Goal: Information Seeking & Learning: Learn about a topic

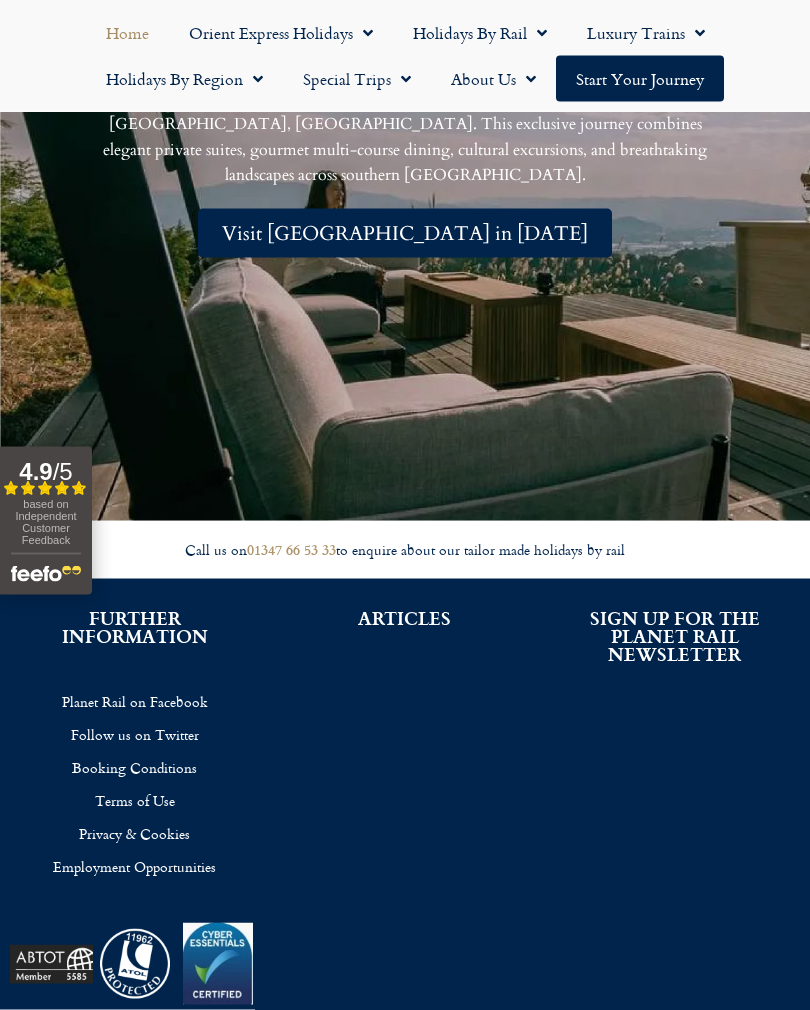
scroll to position [4243, 0]
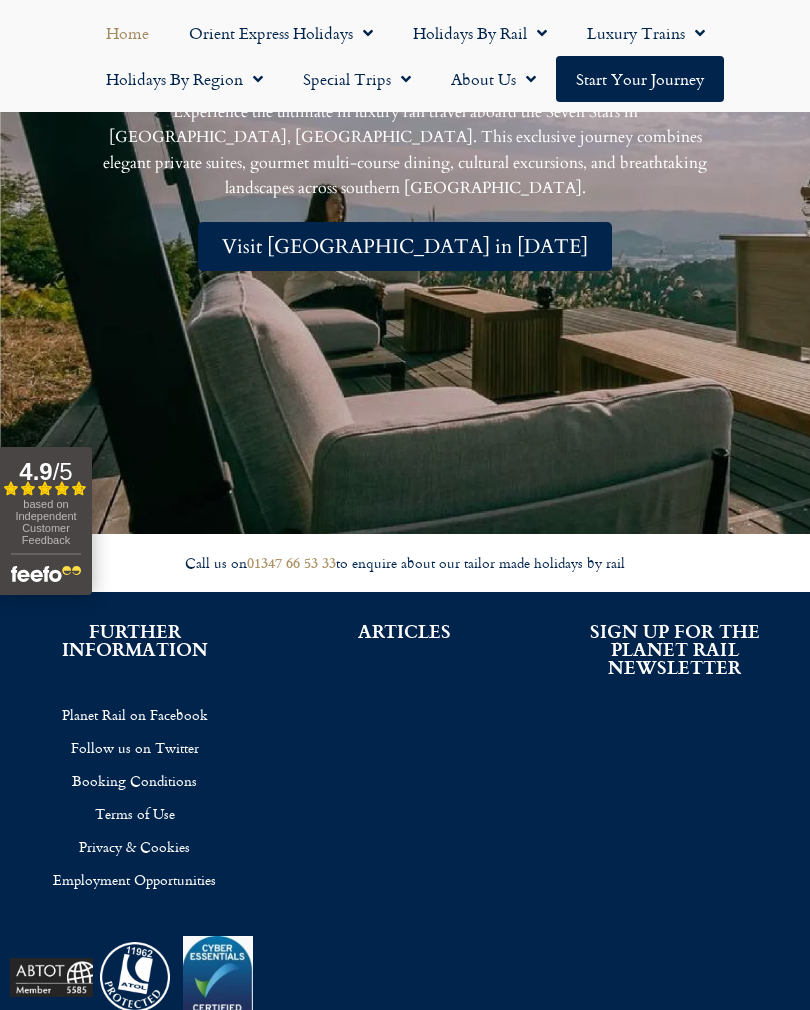
click at [181, 706] on link "Planet Rail on Facebook" at bounding box center [135, 714] width 210 height 33
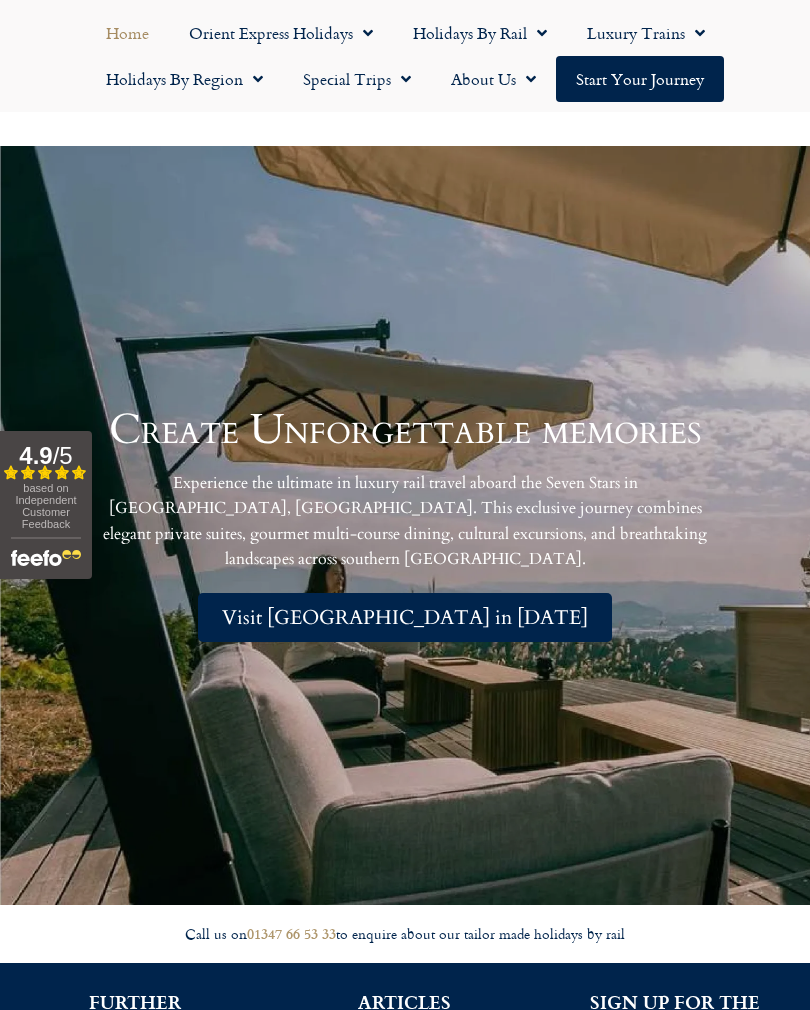
scroll to position [4308, 0]
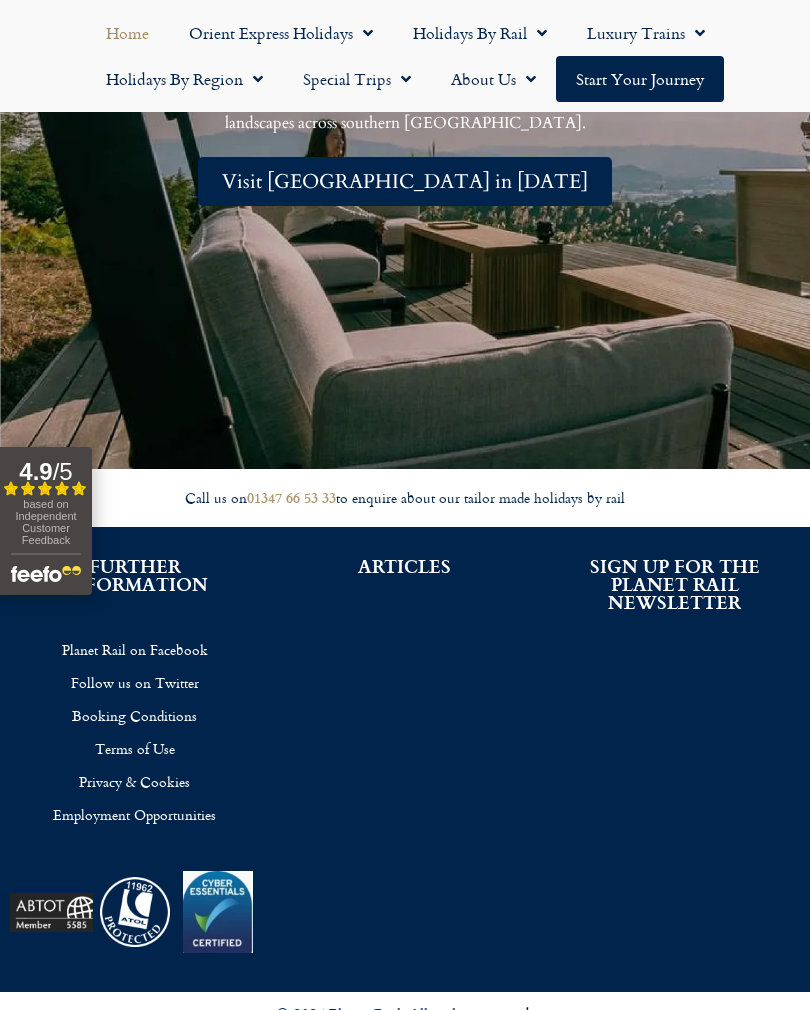
click at [421, 560] on h2 "ARTICLES" at bounding box center [405, 566] width 210 height 18
click at [427, 568] on h2 "ARTICLES" at bounding box center [405, 566] width 210 height 18
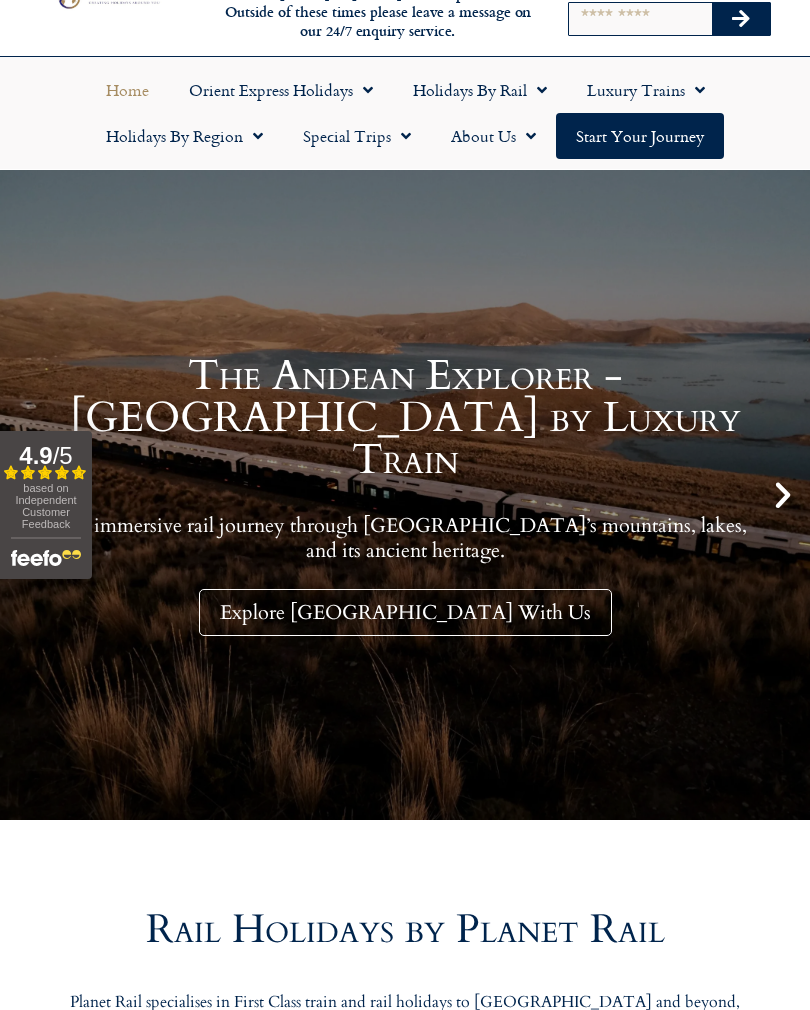
scroll to position [0, 0]
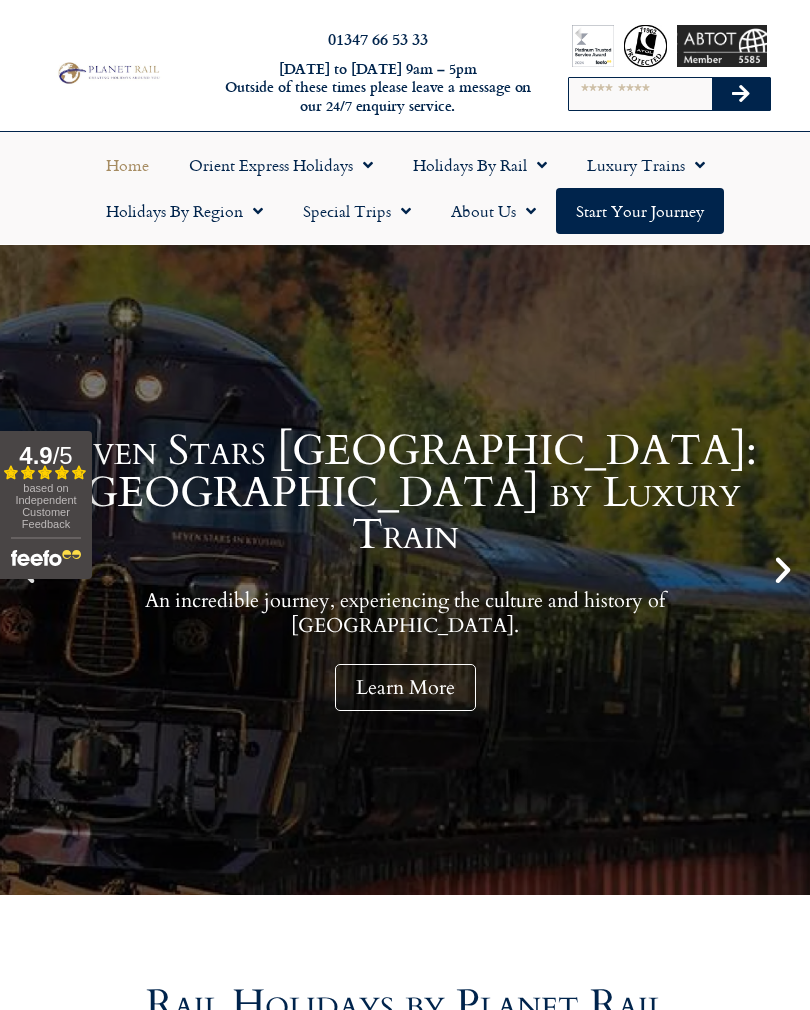
click at [255, 219] on span "Menu" at bounding box center [253, 211] width 20 height 36
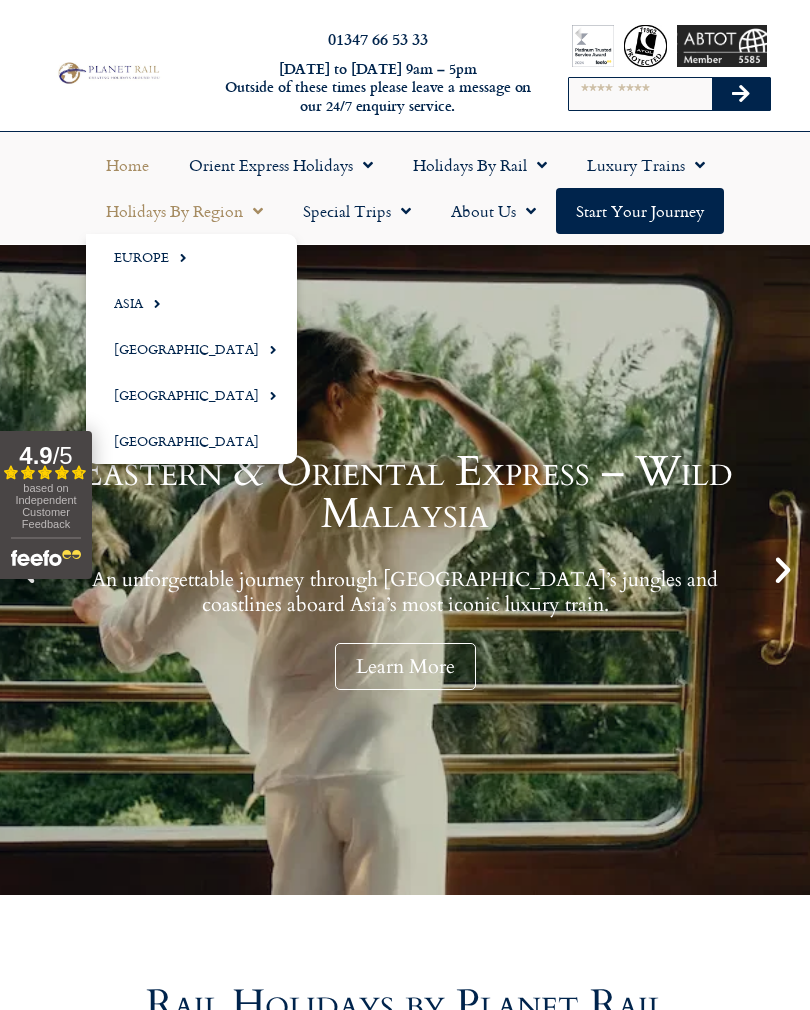
click at [174, 260] on span "Menu" at bounding box center [178, 257] width 18 height 33
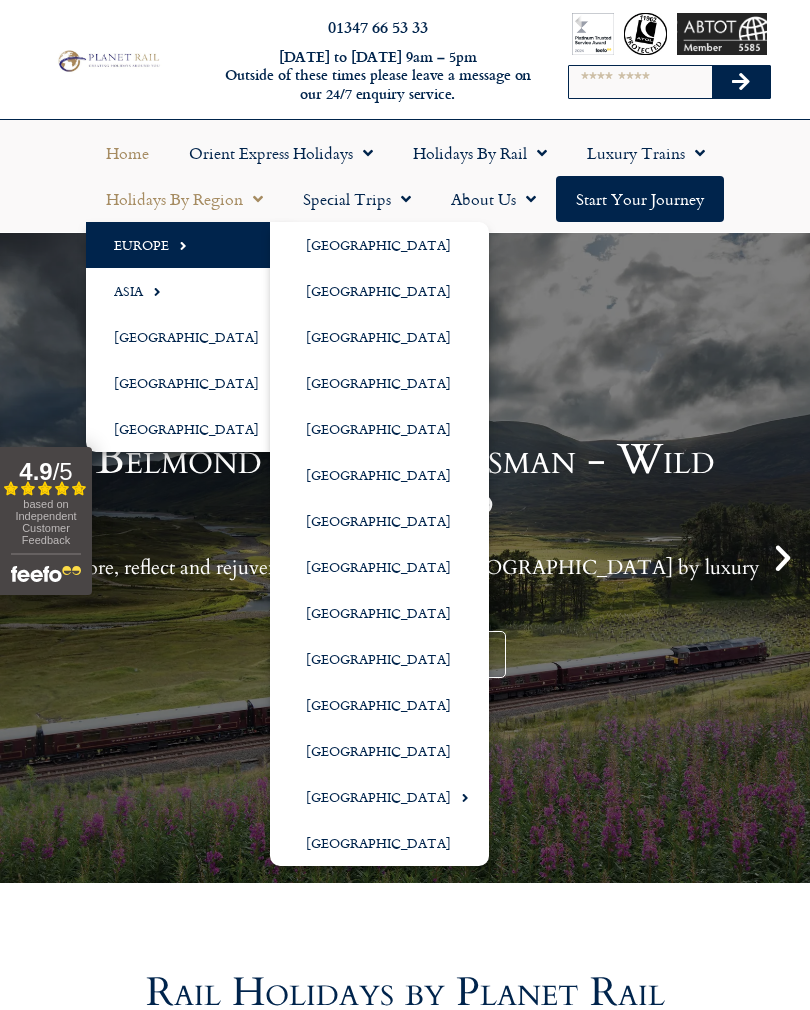
scroll to position [8, 0]
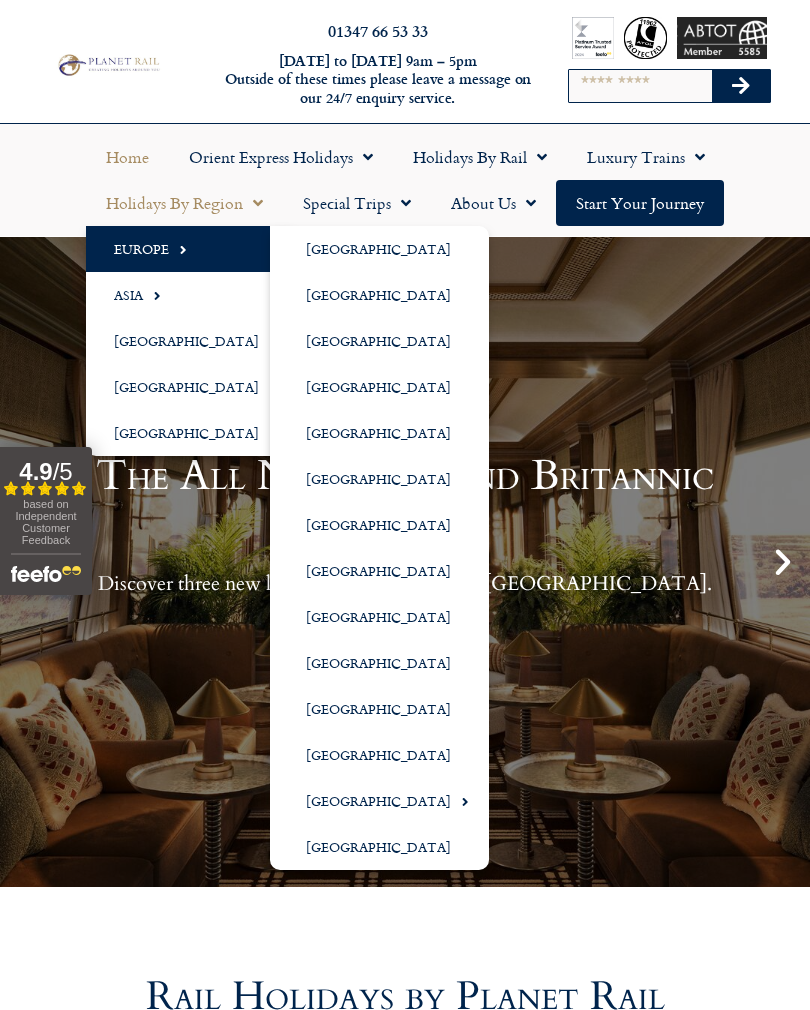
click at [353, 485] on link "[GEOGRAPHIC_DATA]" at bounding box center [379, 479] width 219 height 46
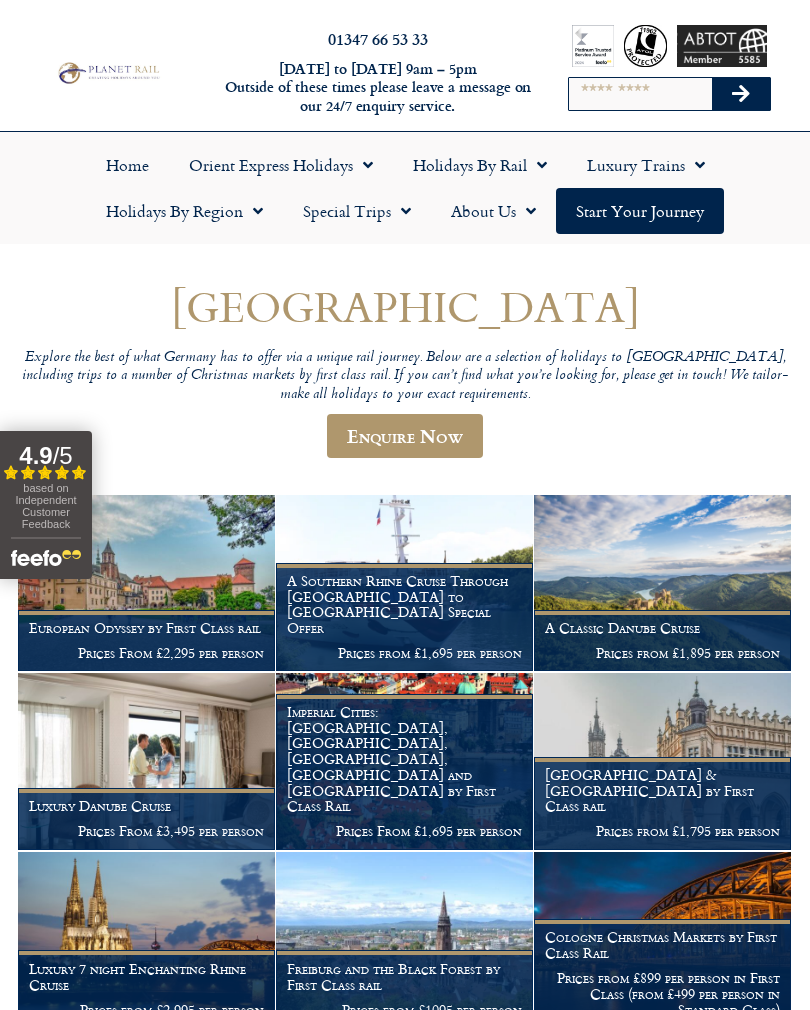
click at [532, 169] on span "Menu" at bounding box center [537, 165] width 20 height 36
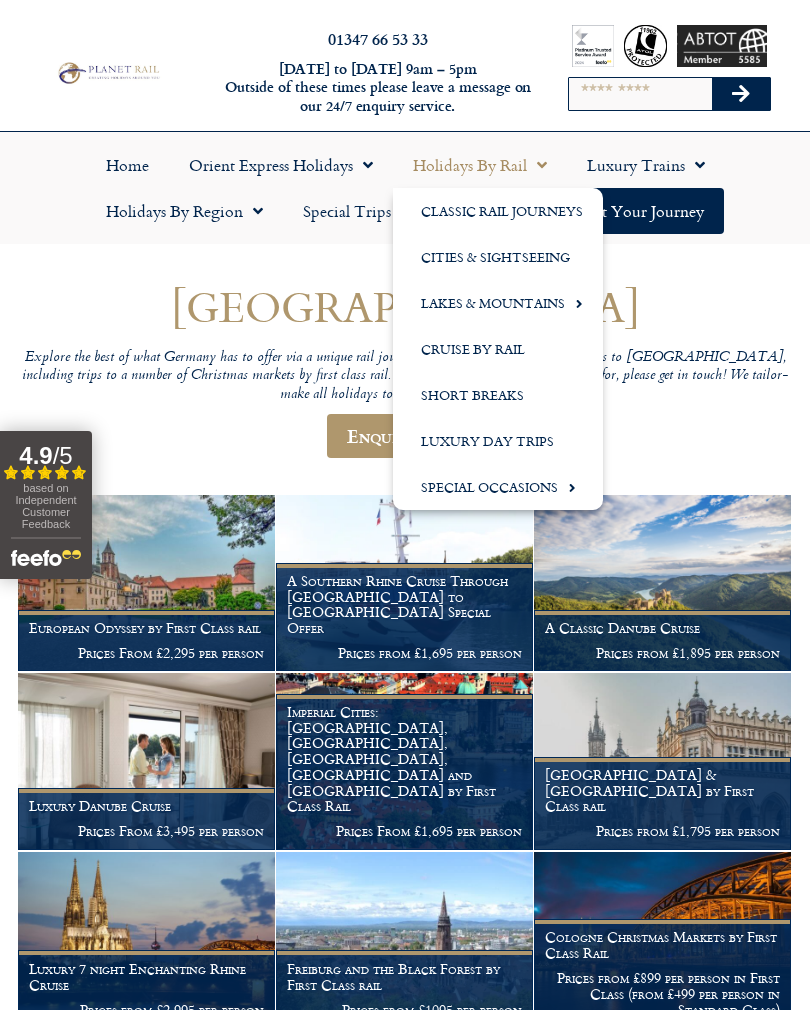
click at [498, 260] on link "Cities & Sightseeing" at bounding box center [498, 257] width 210 height 46
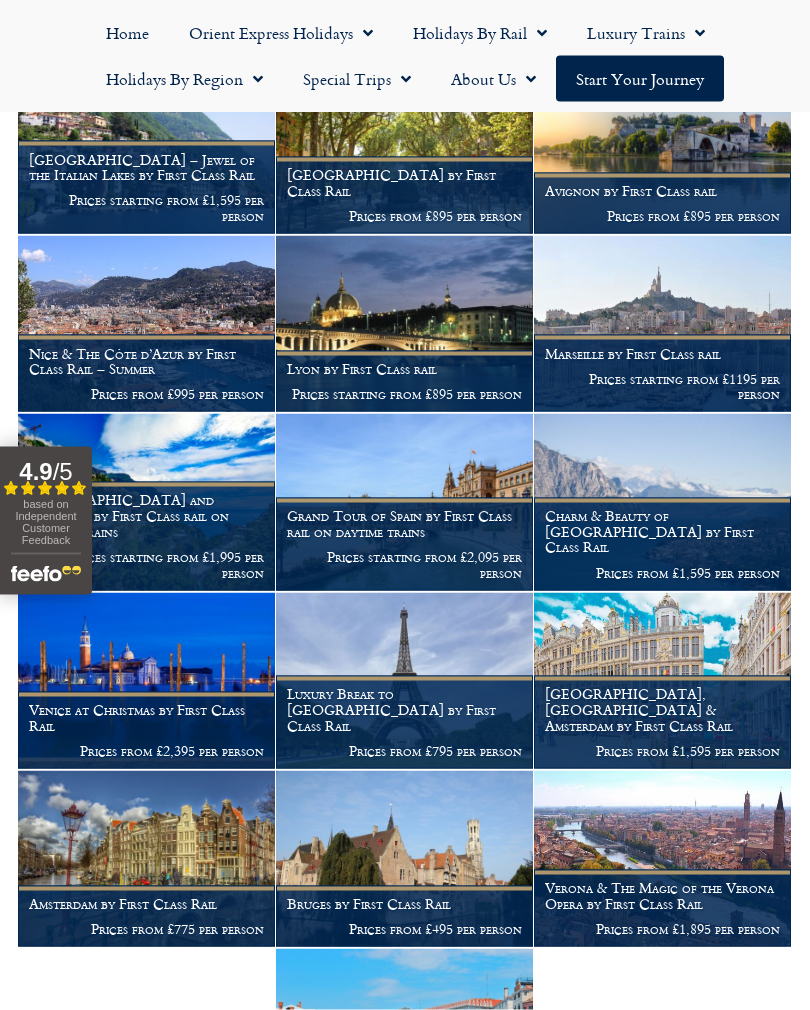
scroll to position [3985, 0]
